Goal: Task Accomplishment & Management: Manage account settings

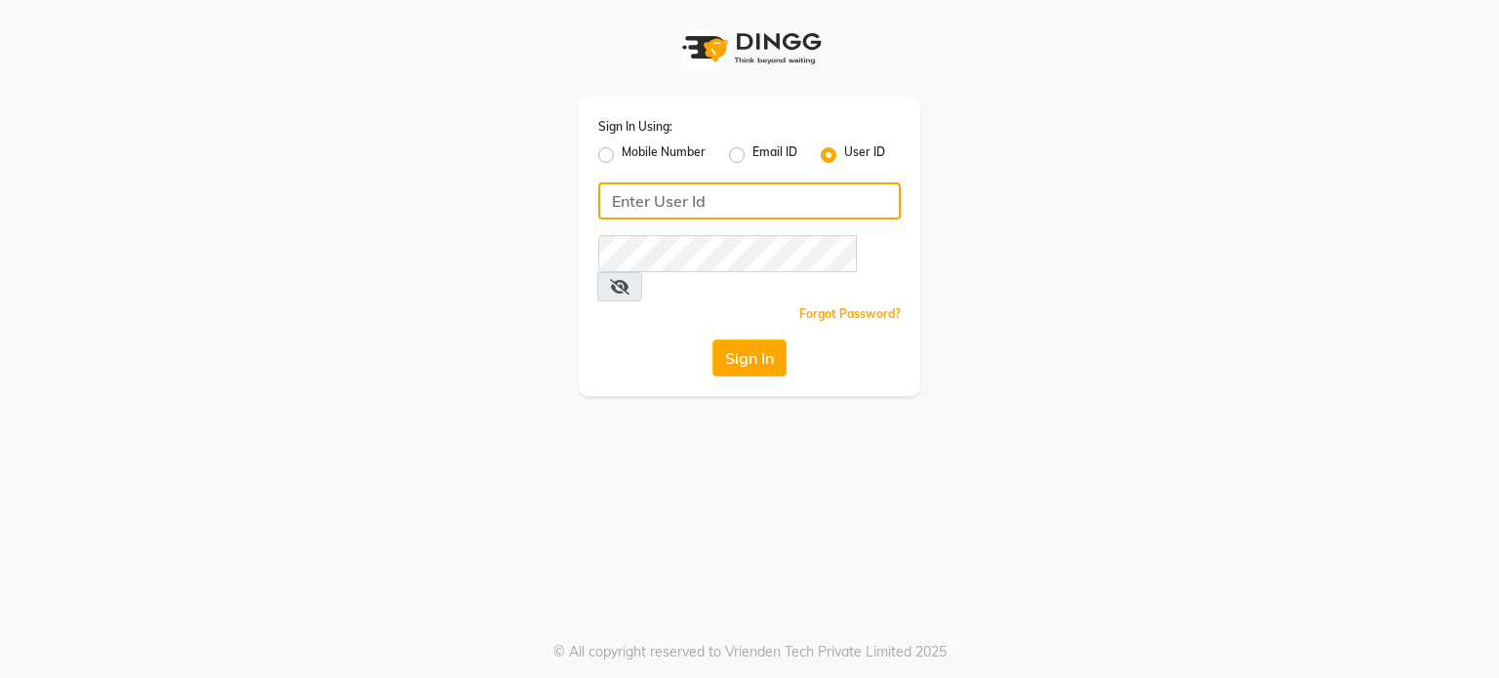
click at [745, 210] on input "Username" at bounding box center [749, 200] width 303 height 37
type input "stressbuster"
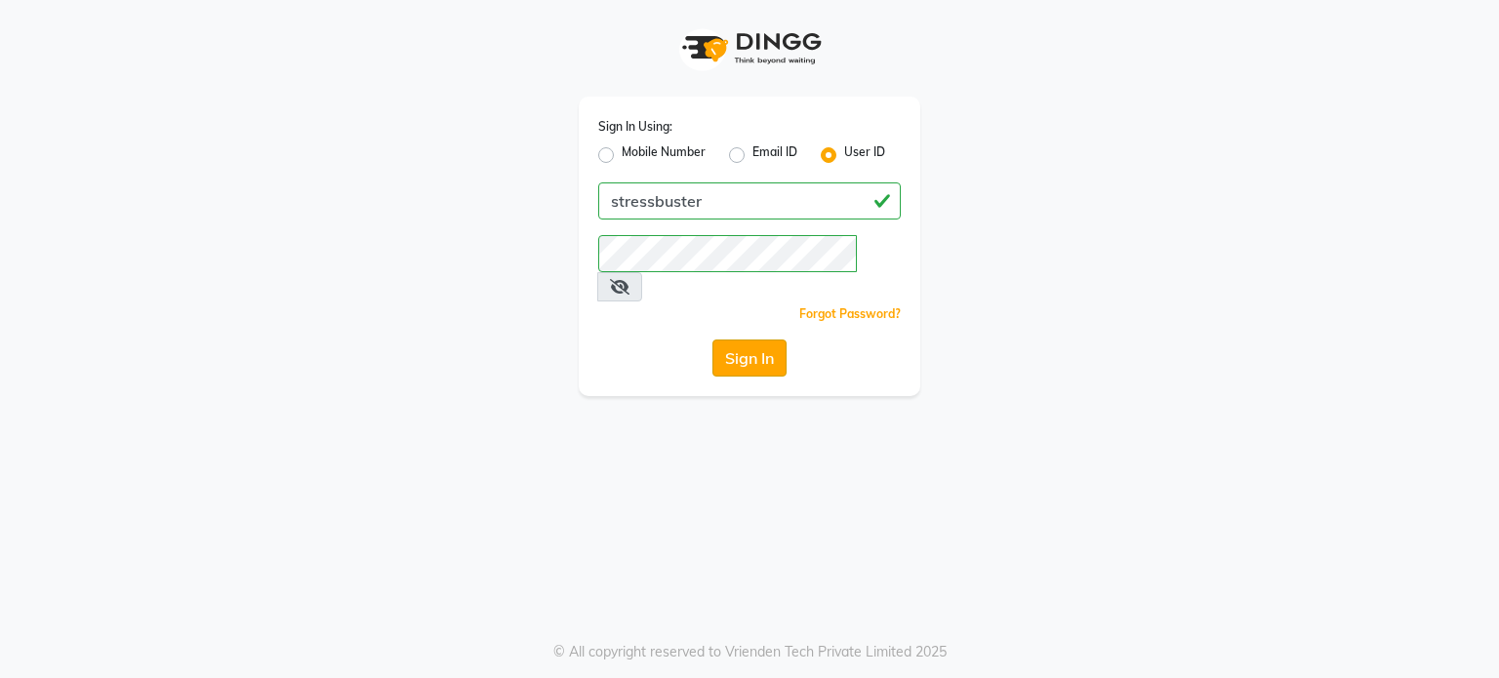
click at [736, 340] on button "Sign In" at bounding box center [749, 358] width 74 height 37
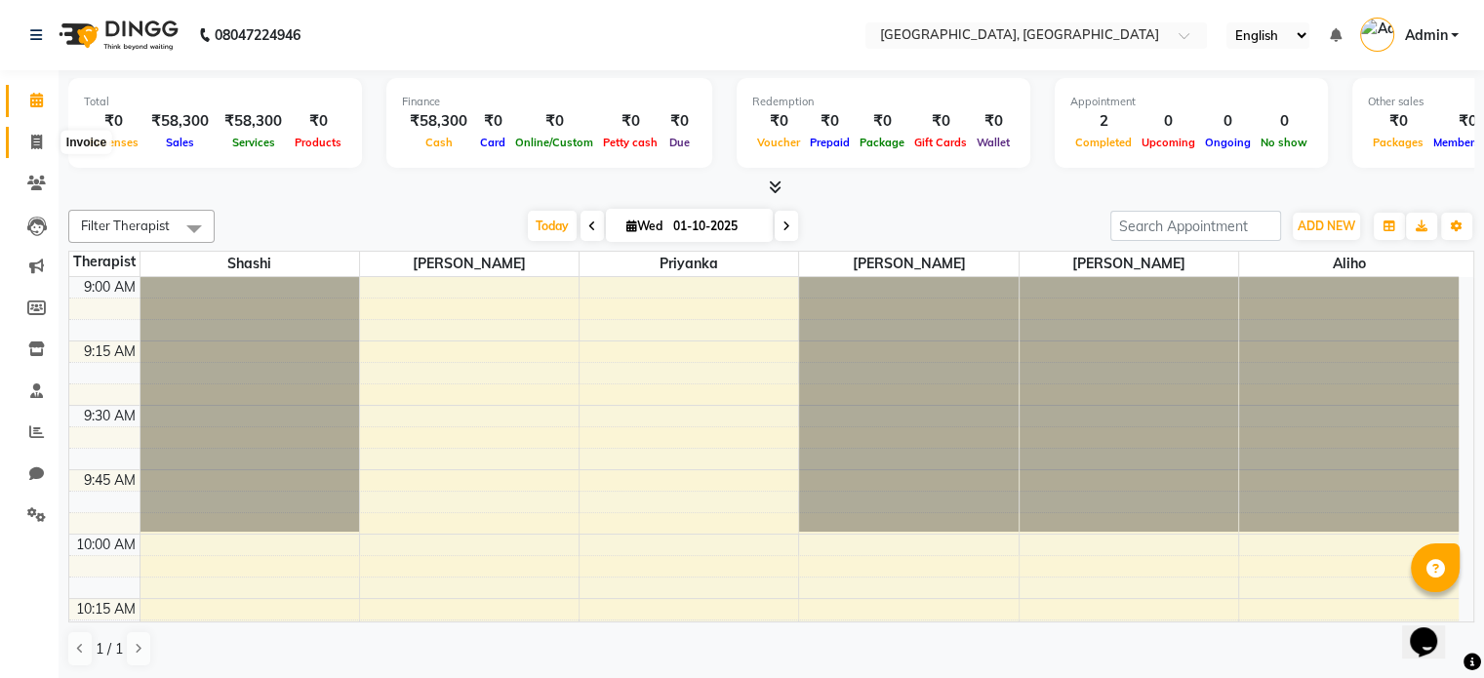
click at [36, 149] on icon at bounding box center [36, 142] width 11 height 15
select select "8237"
select select "service"
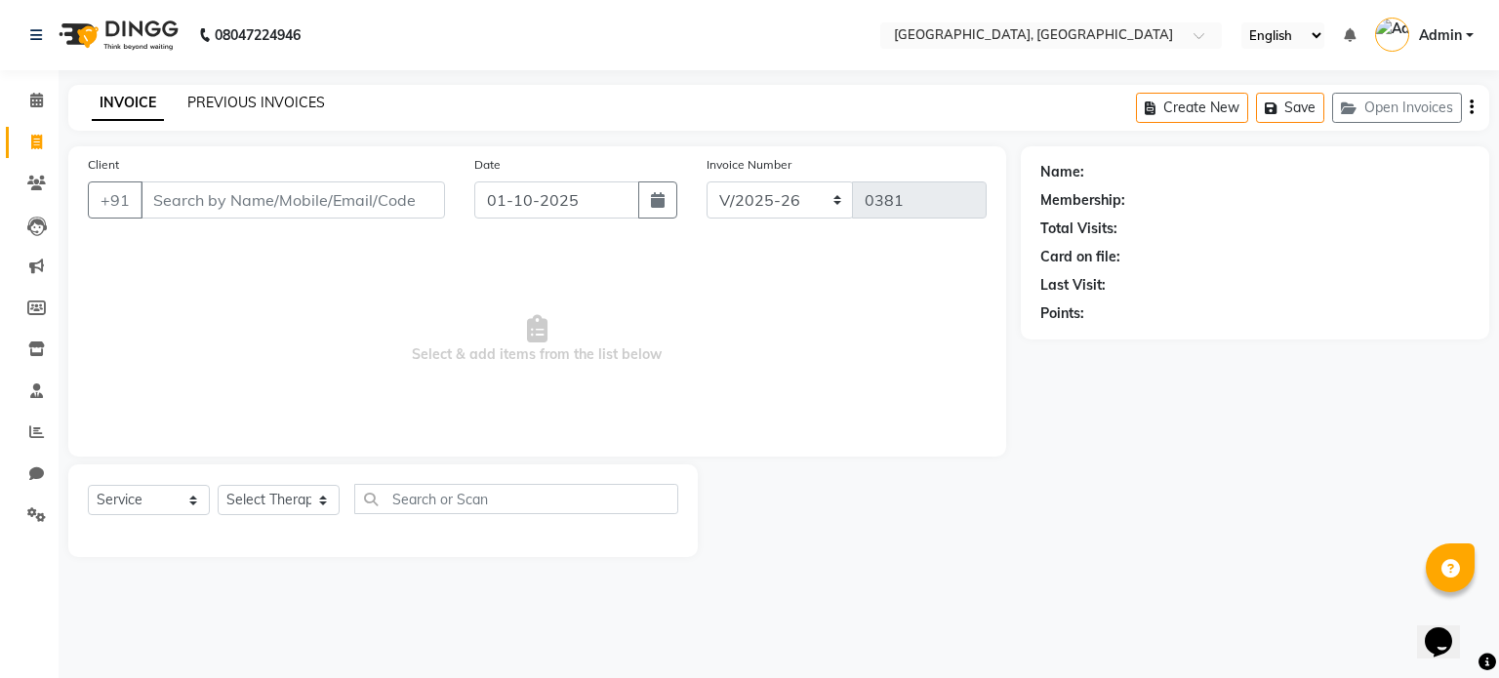
click at [262, 111] on link "PREVIOUS INVOICES" at bounding box center [256, 103] width 138 height 18
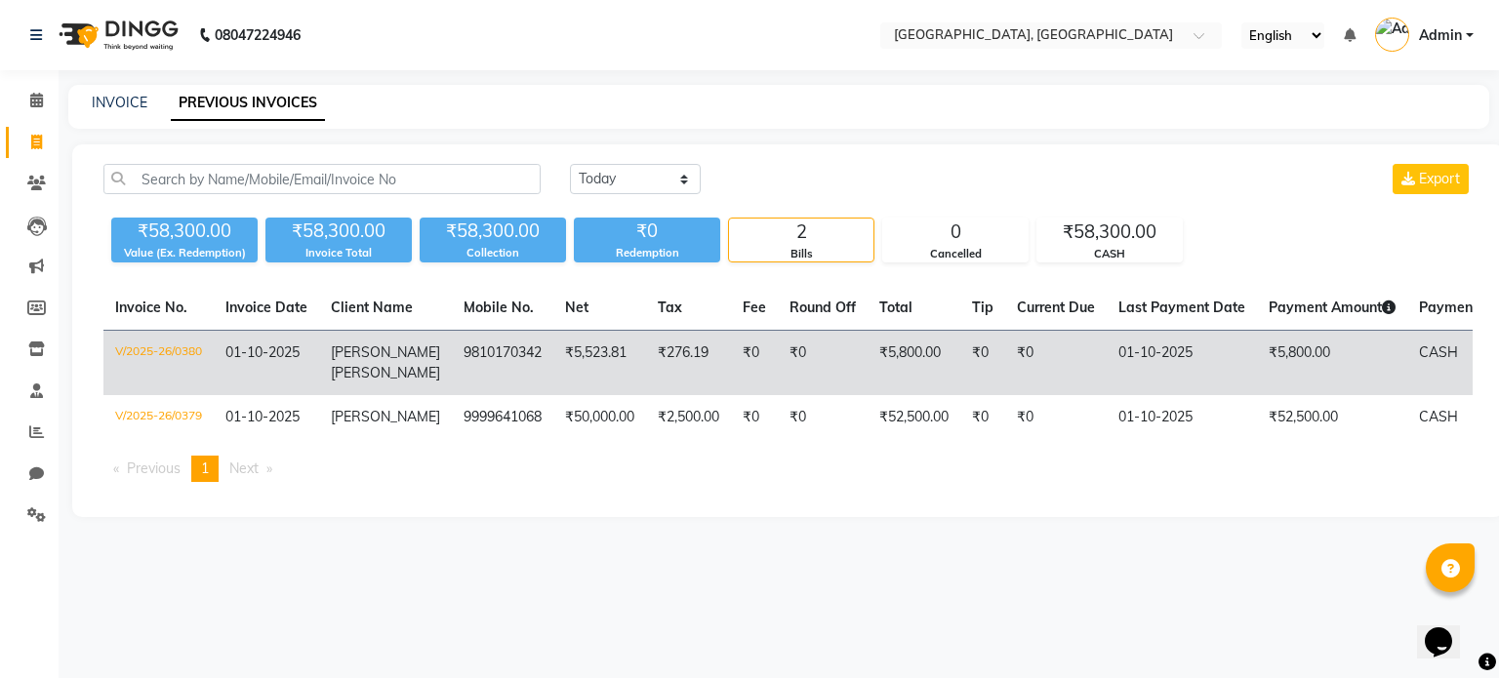
click at [383, 364] on span "[PERSON_NAME]" at bounding box center [385, 373] width 109 height 18
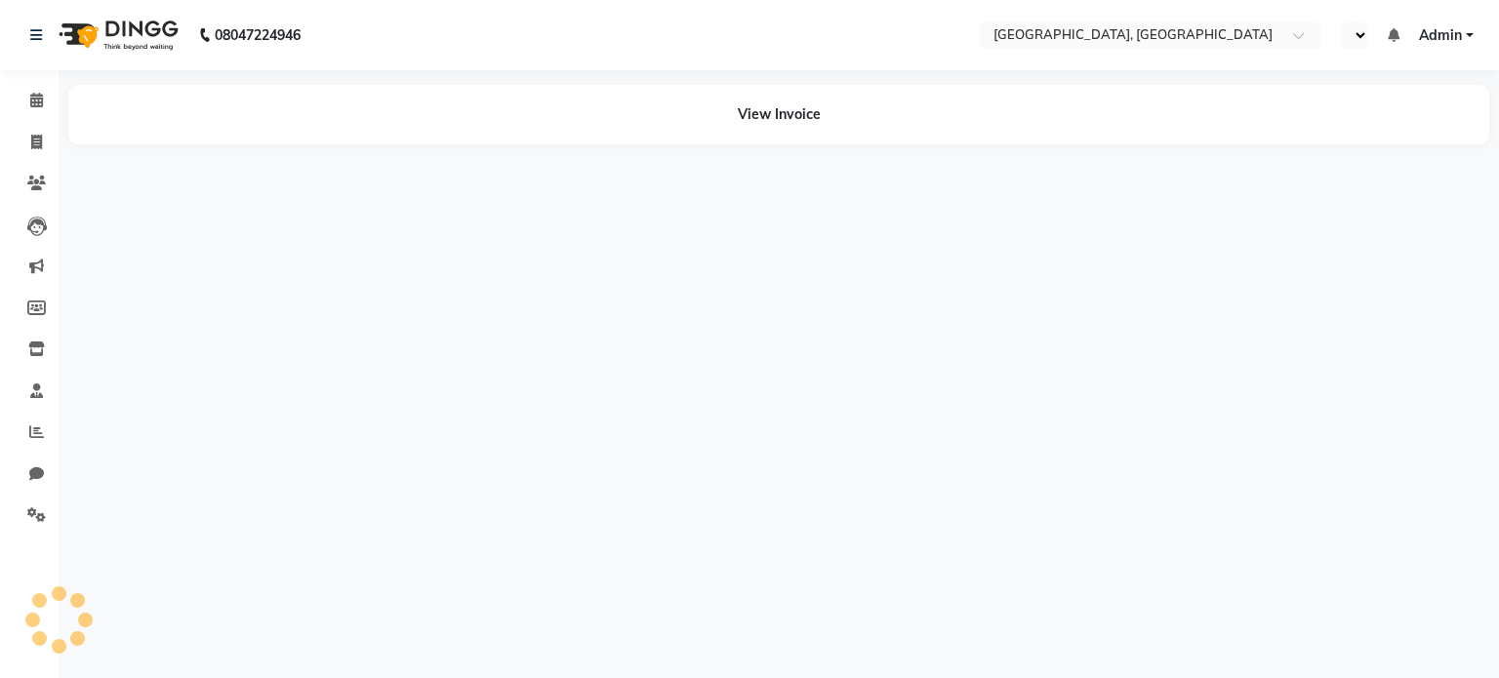
select select "en"
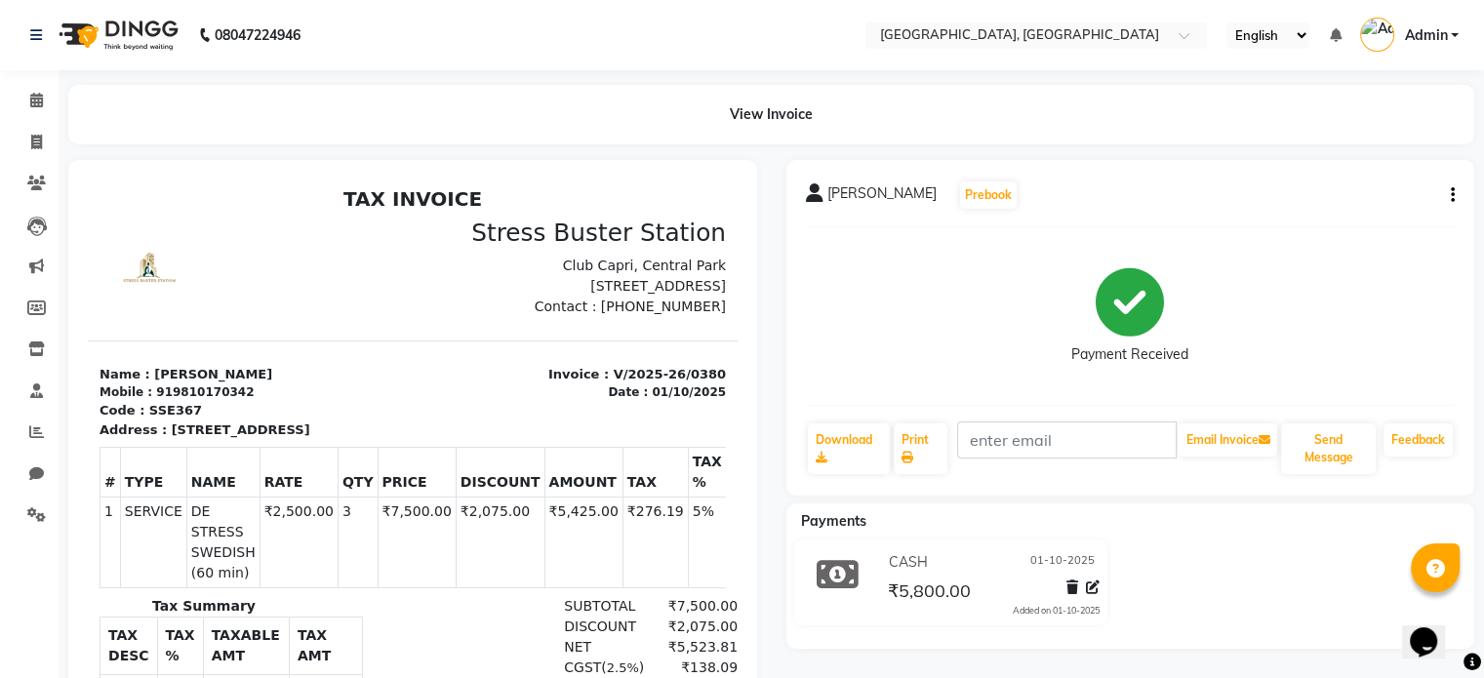
click at [1449, 200] on button "button" at bounding box center [1449, 195] width 12 height 20
click at [1311, 226] on div "Edit Invoice" at bounding box center [1355, 220] width 134 height 24
select select "service"
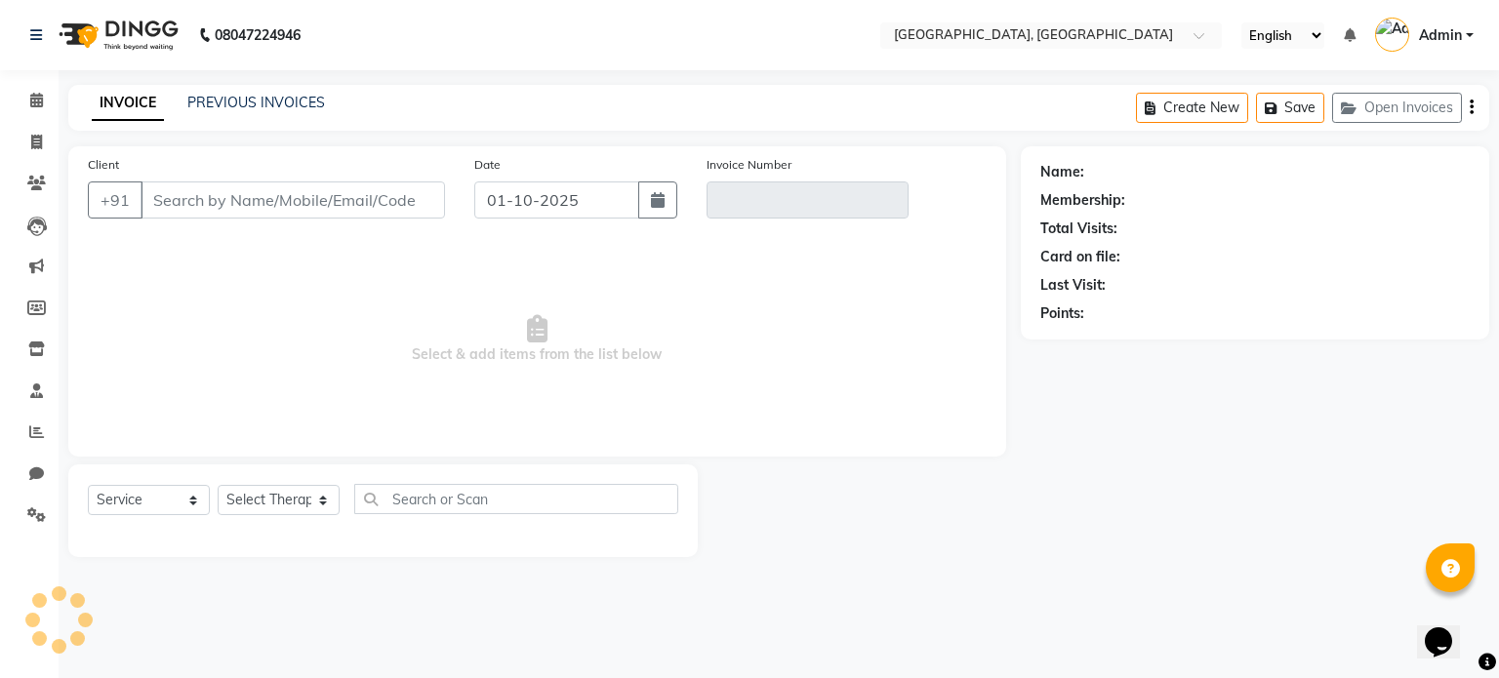
type input "9810170342"
type input "V/2025-26/0380"
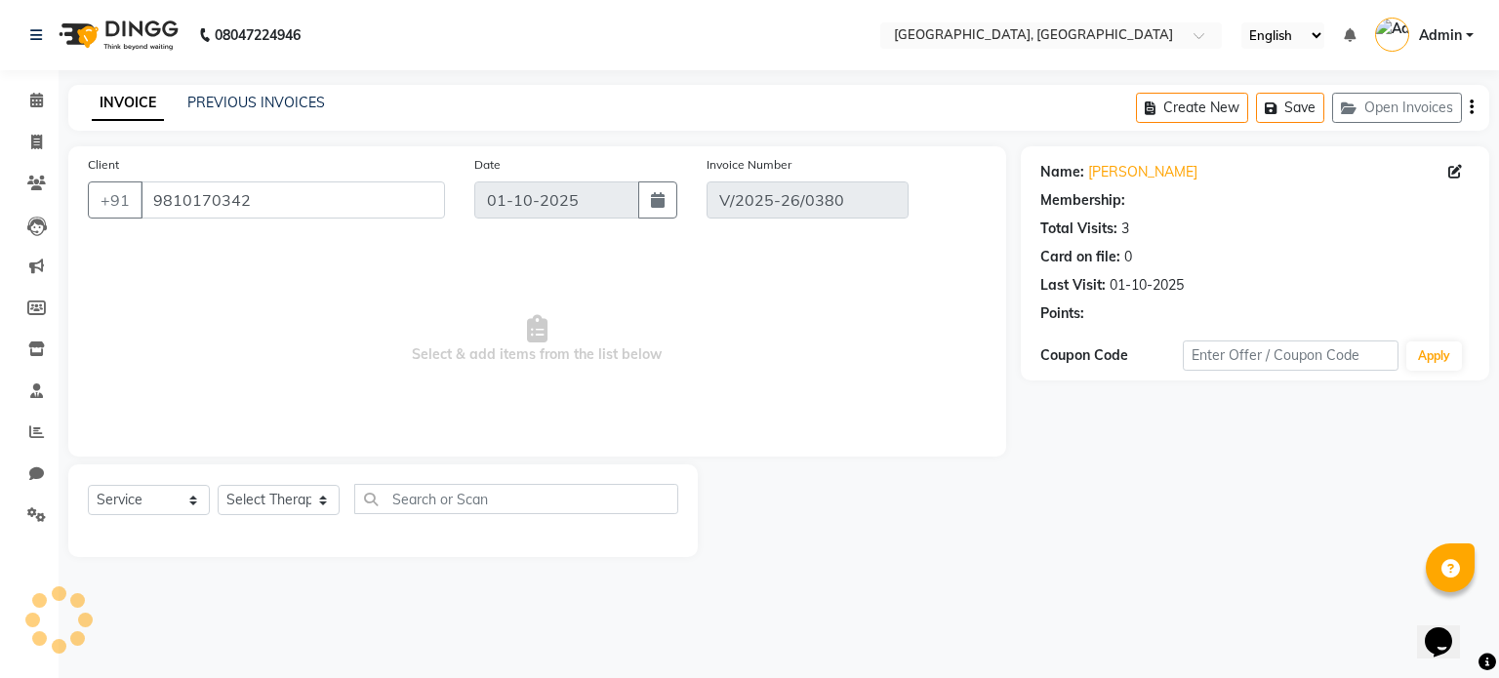
select select "select"
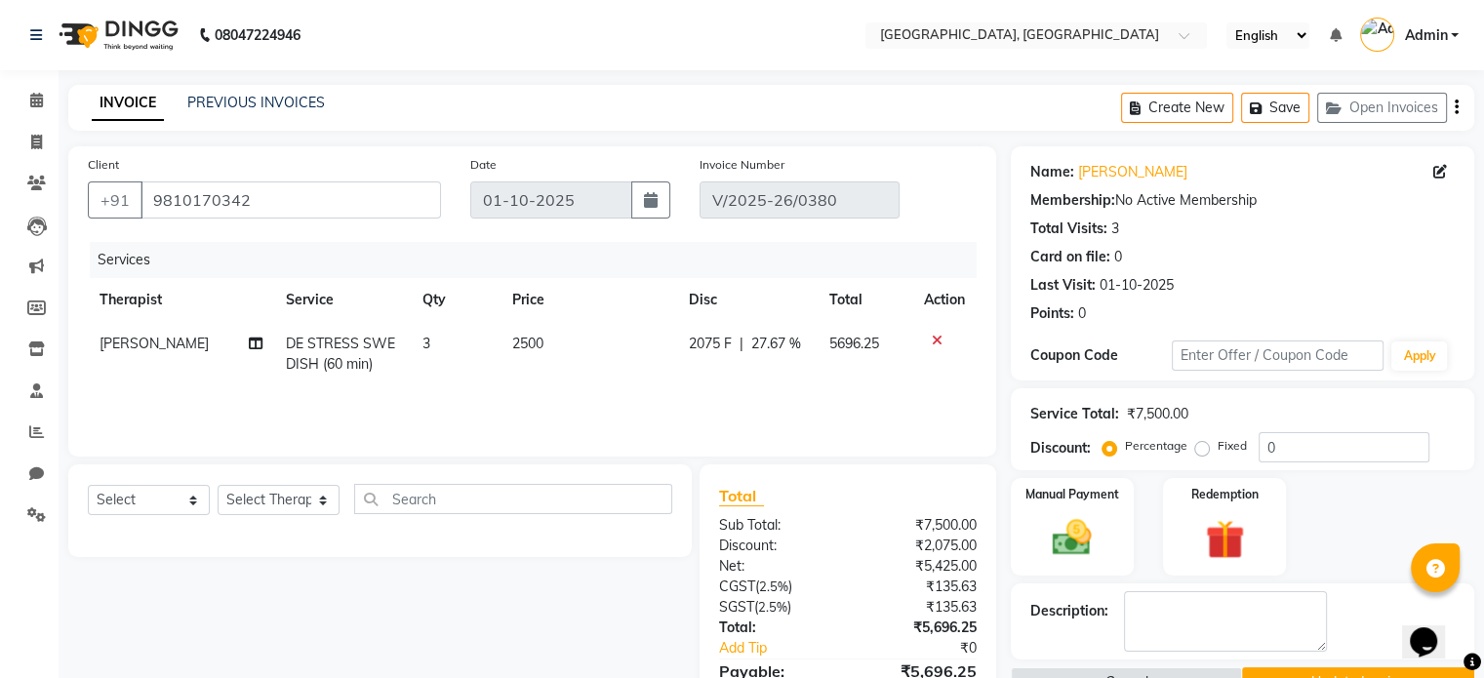
scroll to position [187, 0]
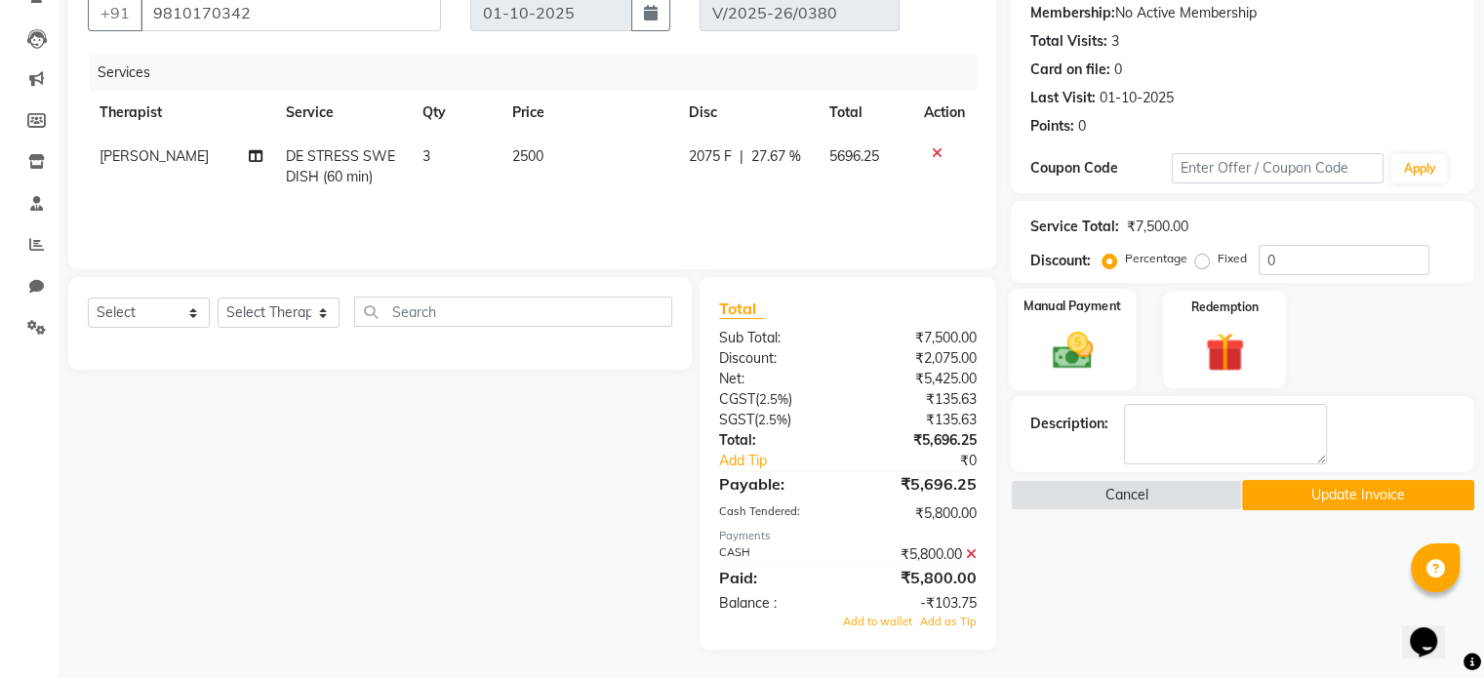
click at [1087, 345] on img at bounding box center [1071, 351] width 65 height 47
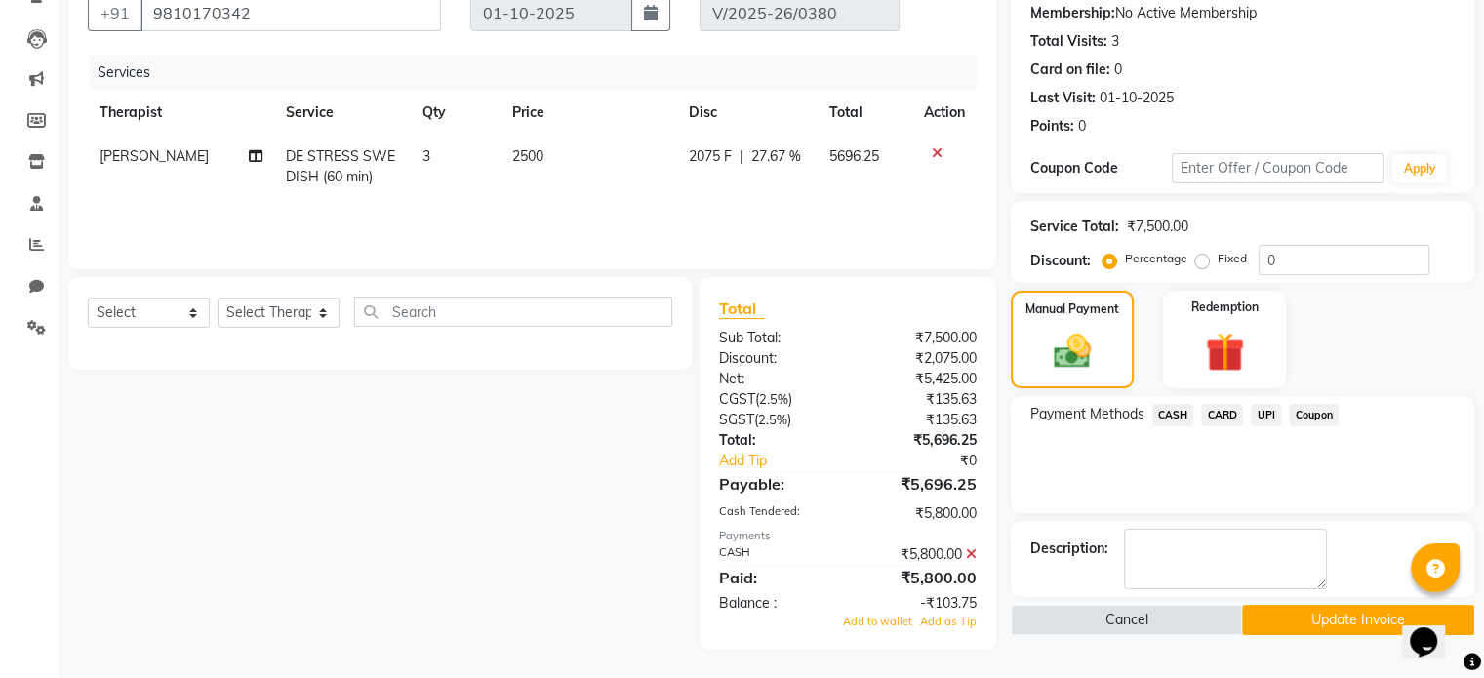
click at [1264, 417] on span "UPI" at bounding box center [1266, 415] width 30 height 22
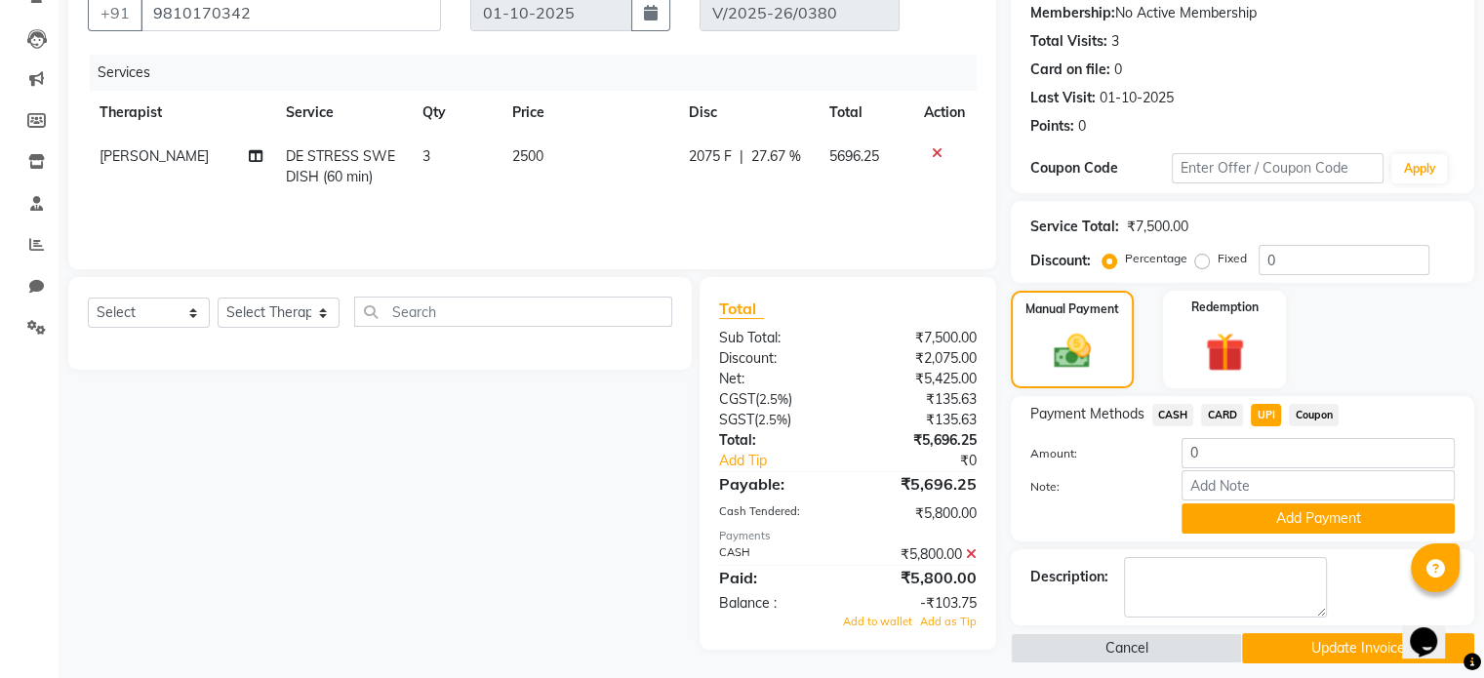
scroll to position [202, 0]
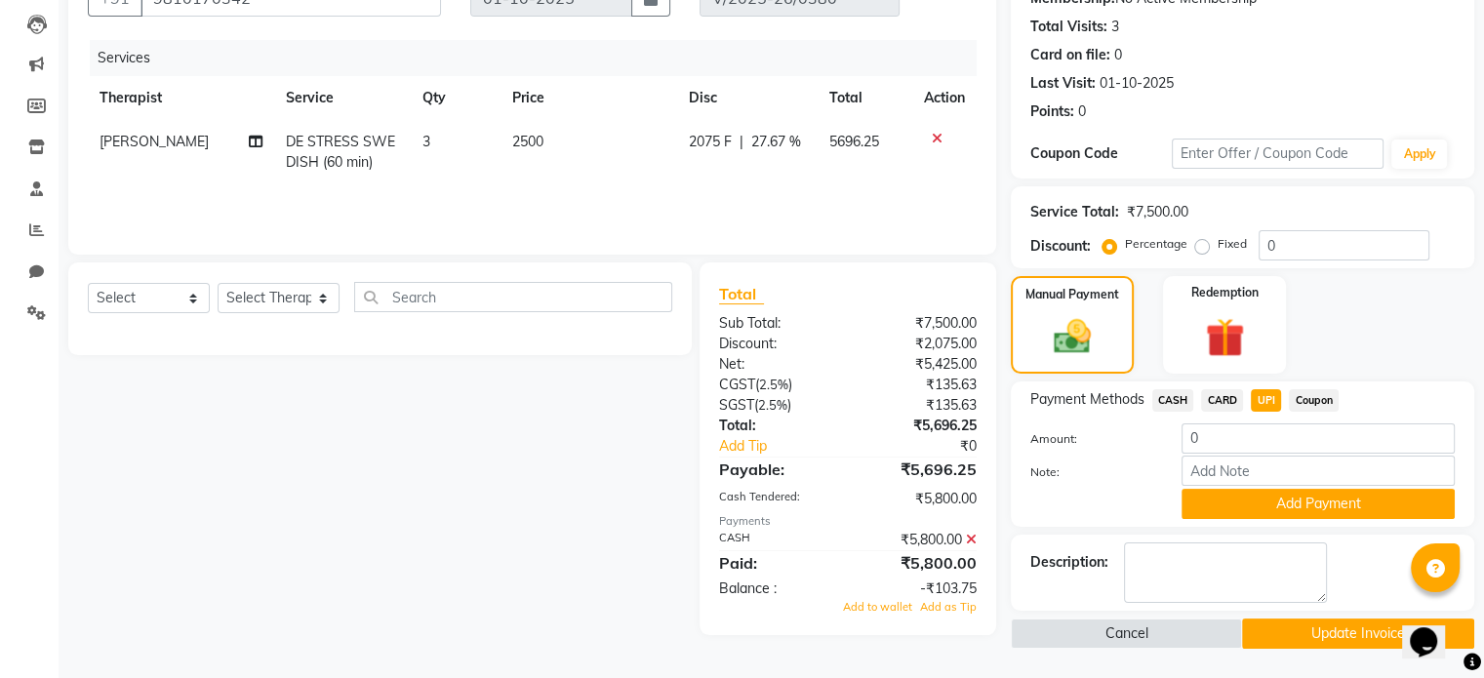
click at [976, 541] on div "₹5,800.00" at bounding box center [919, 540] width 143 height 20
click at [974, 543] on icon at bounding box center [971, 540] width 11 height 14
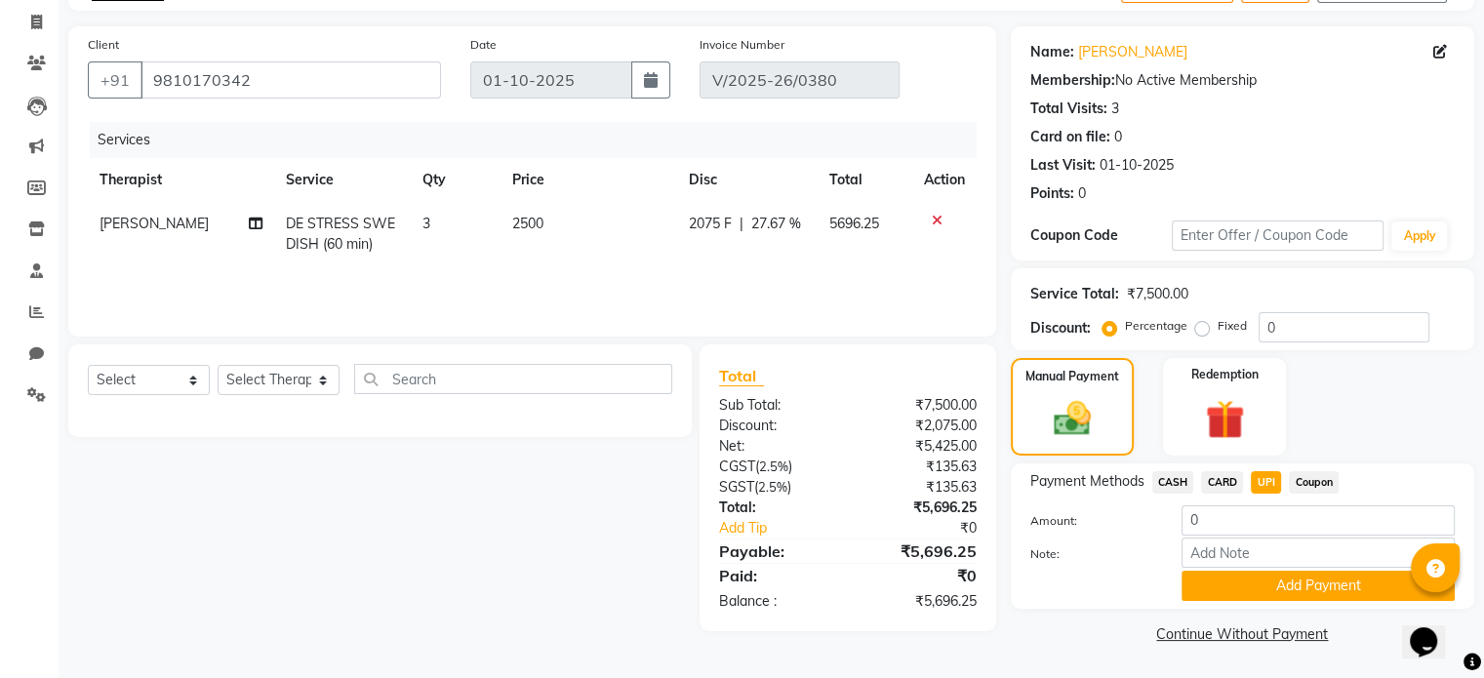
scroll to position [121, 0]
click at [1218, 328] on label "Fixed" at bounding box center [1232, 326] width 29 height 18
click at [1201, 328] on input "Fixed" at bounding box center [1206, 326] width 14 height 14
radio input "true"
click at [1292, 327] on input "0" at bounding box center [1344, 327] width 171 height 30
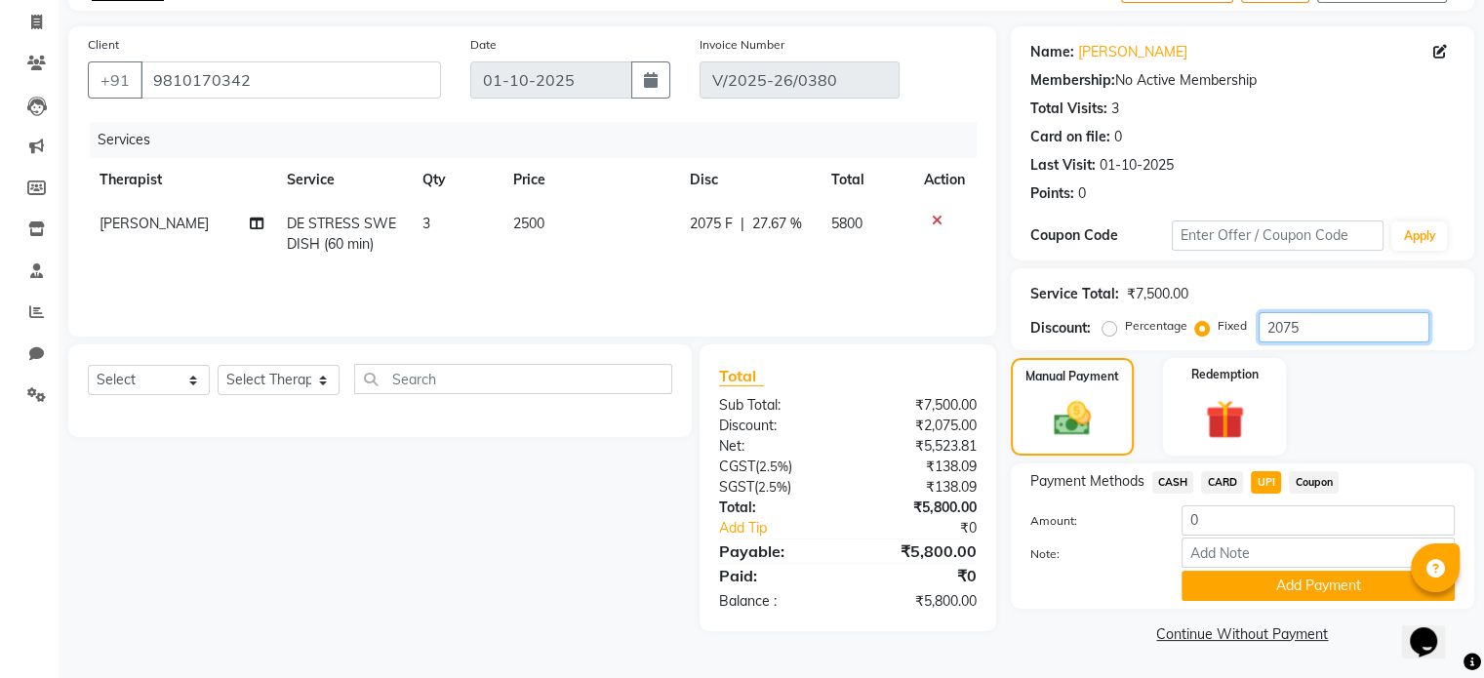
type input "2075"
click at [1307, 387] on div "Manual Payment Redemption" at bounding box center [1242, 407] width 493 height 98
click at [1261, 477] on span "UPI" at bounding box center [1266, 482] width 30 height 22
type input "5800"
click at [1276, 594] on button "Add Payment" at bounding box center [1318, 586] width 273 height 30
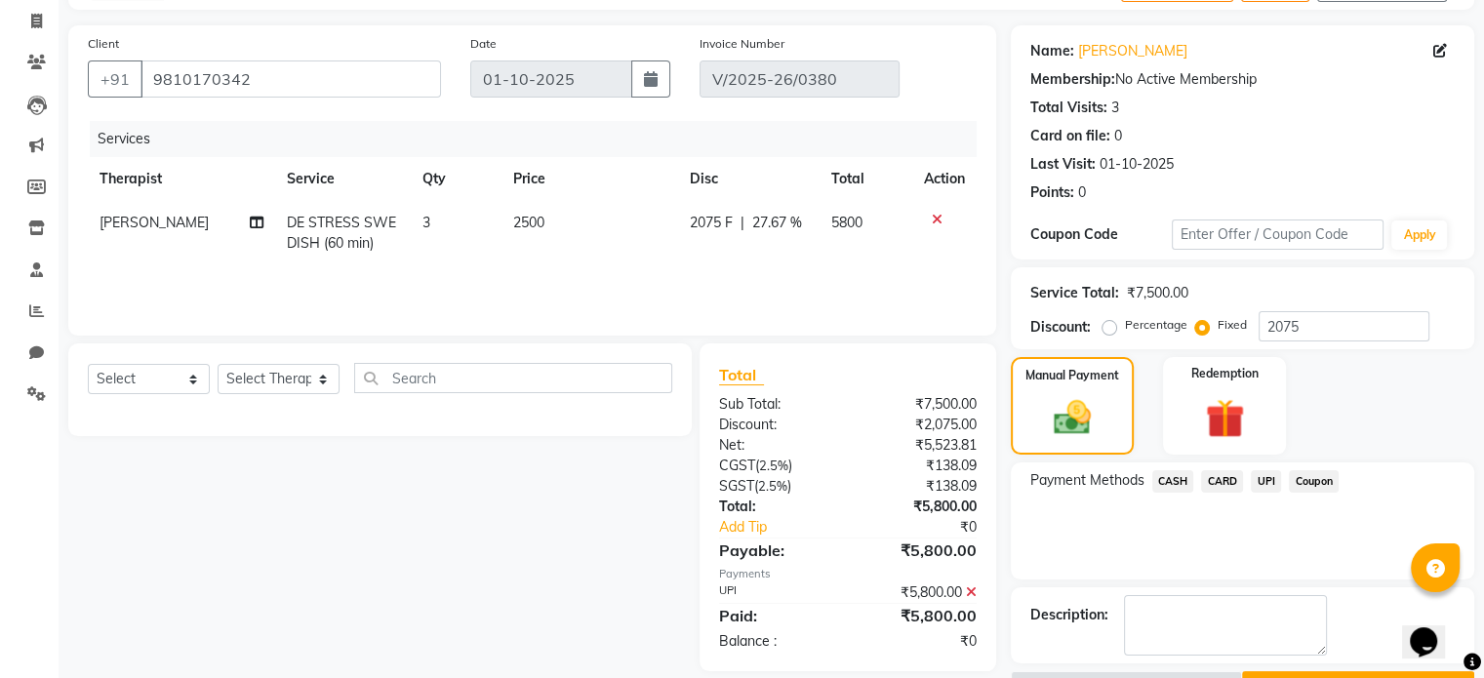
scroll to position [172, 0]
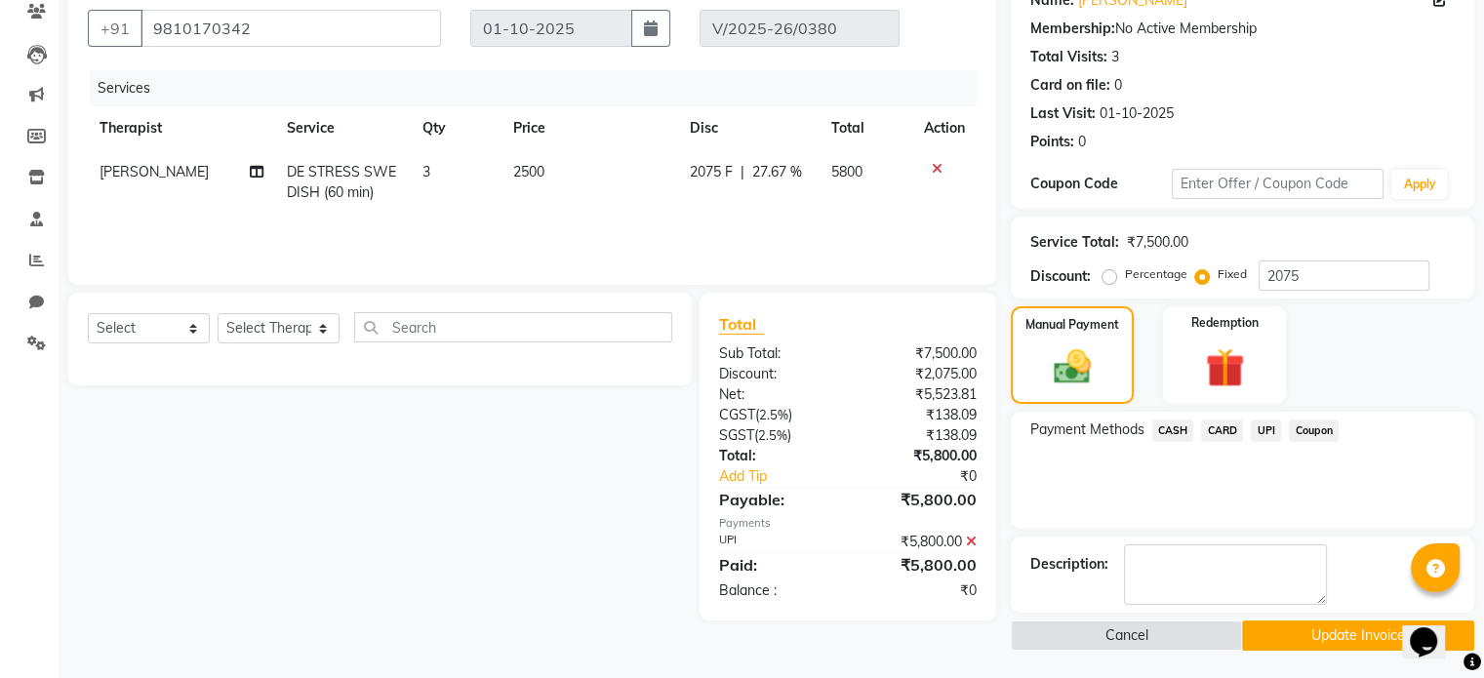
click at [1327, 641] on button "Update Invoice" at bounding box center [1358, 636] width 232 height 30
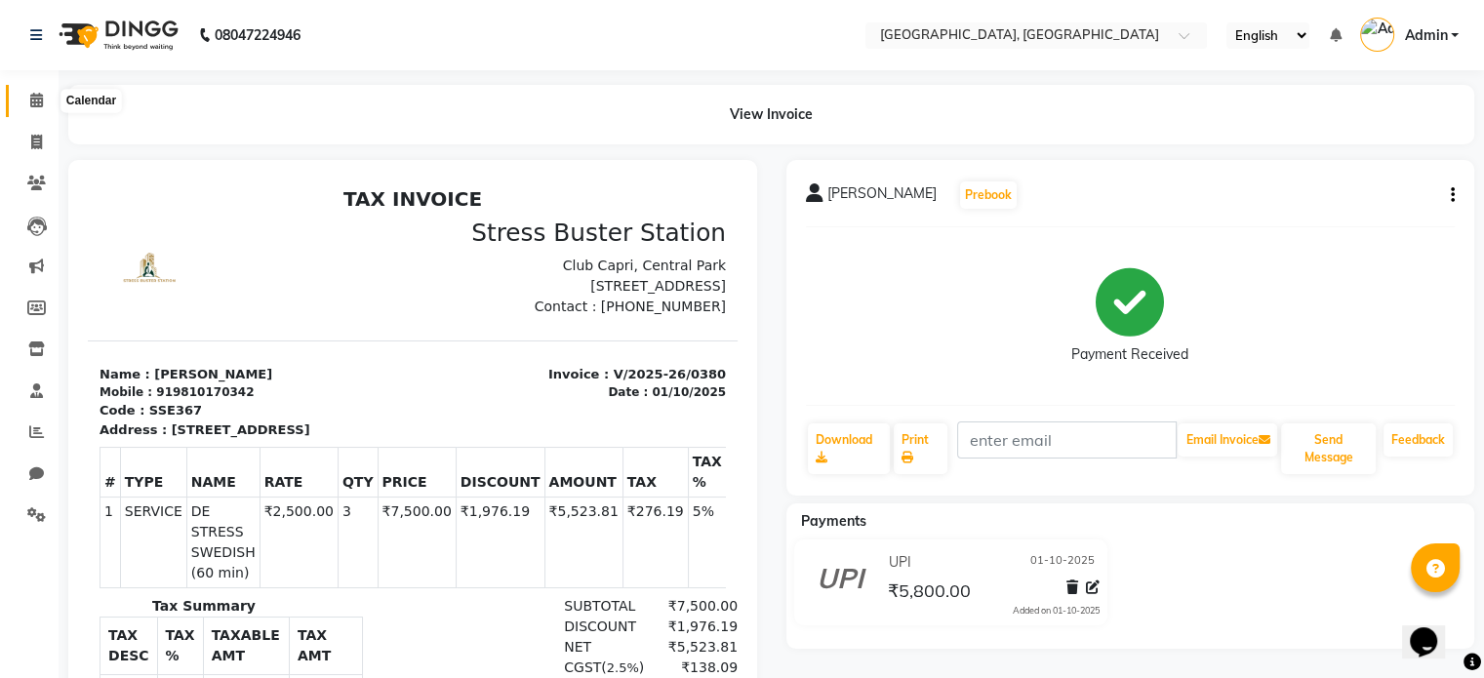
click at [35, 111] on span at bounding box center [37, 101] width 34 height 22
